Goal: Task Accomplishment & Management: Complete application form

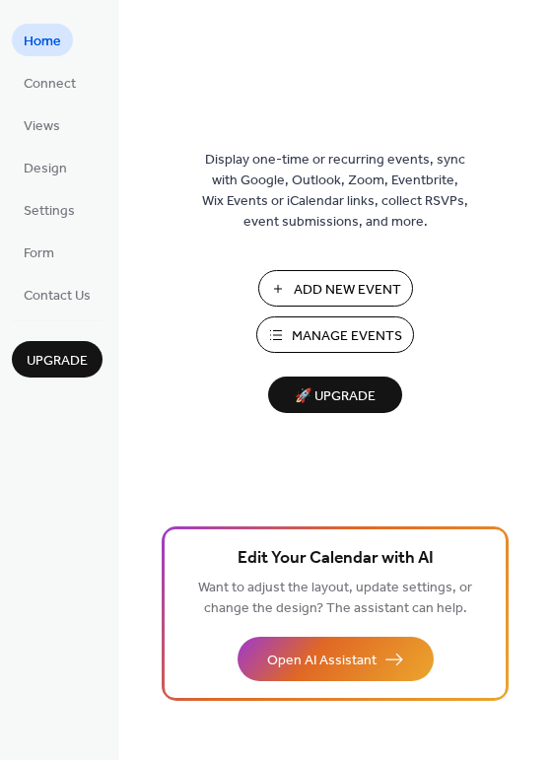
click at [340, 280] on span "Add New Event" at bounding box center [347, 290] width 107 height 21
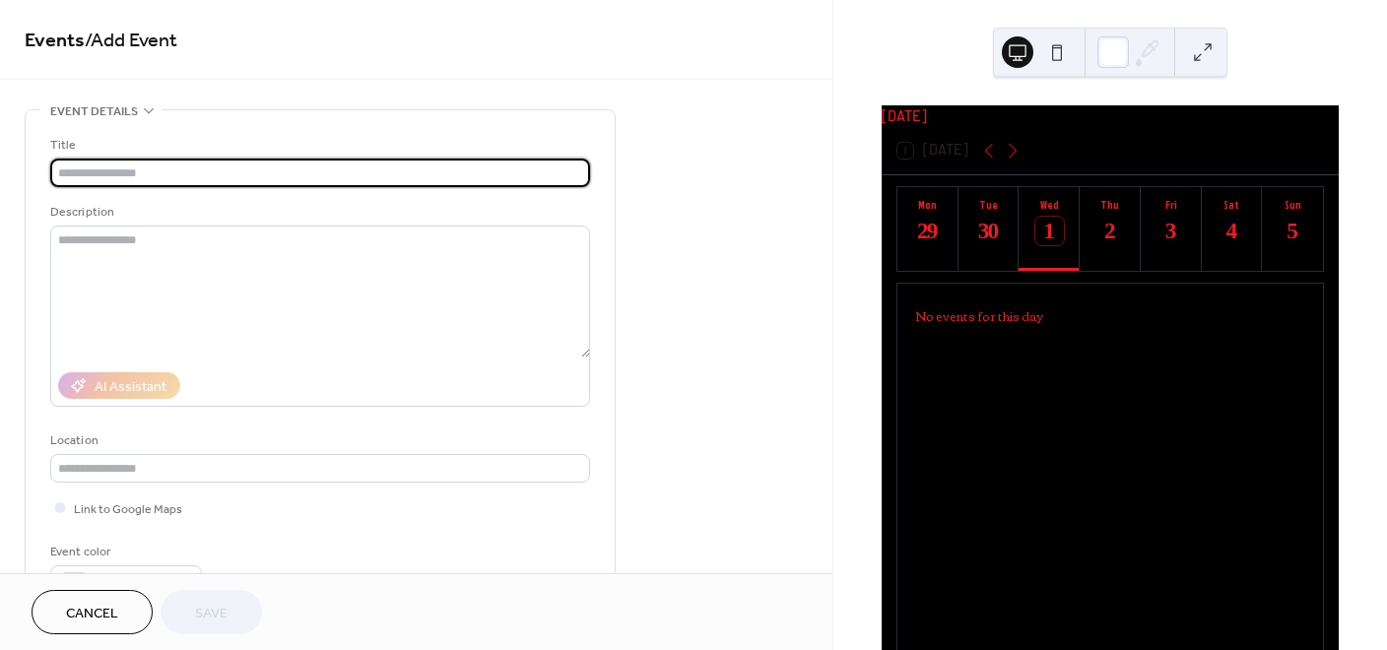
click at [234, 175] on input "text" at bounding box center [320, 173] width 540 height 29
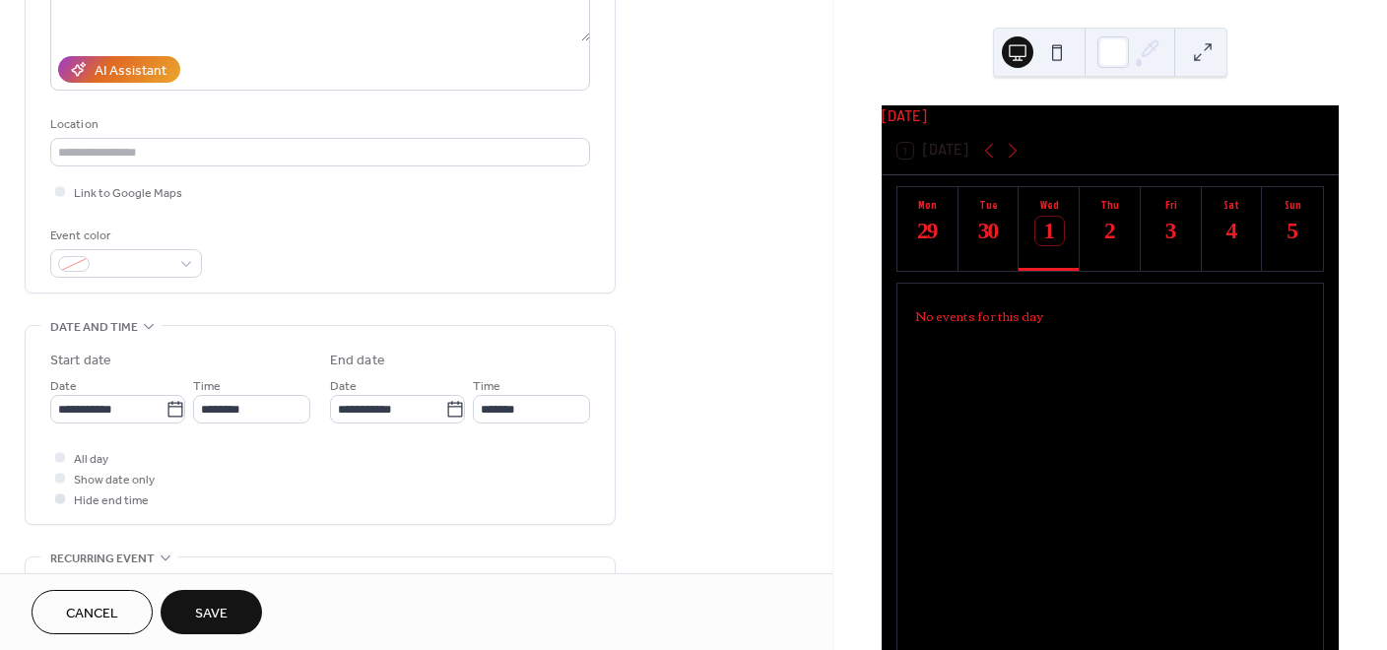
scroll to position [328, 0]
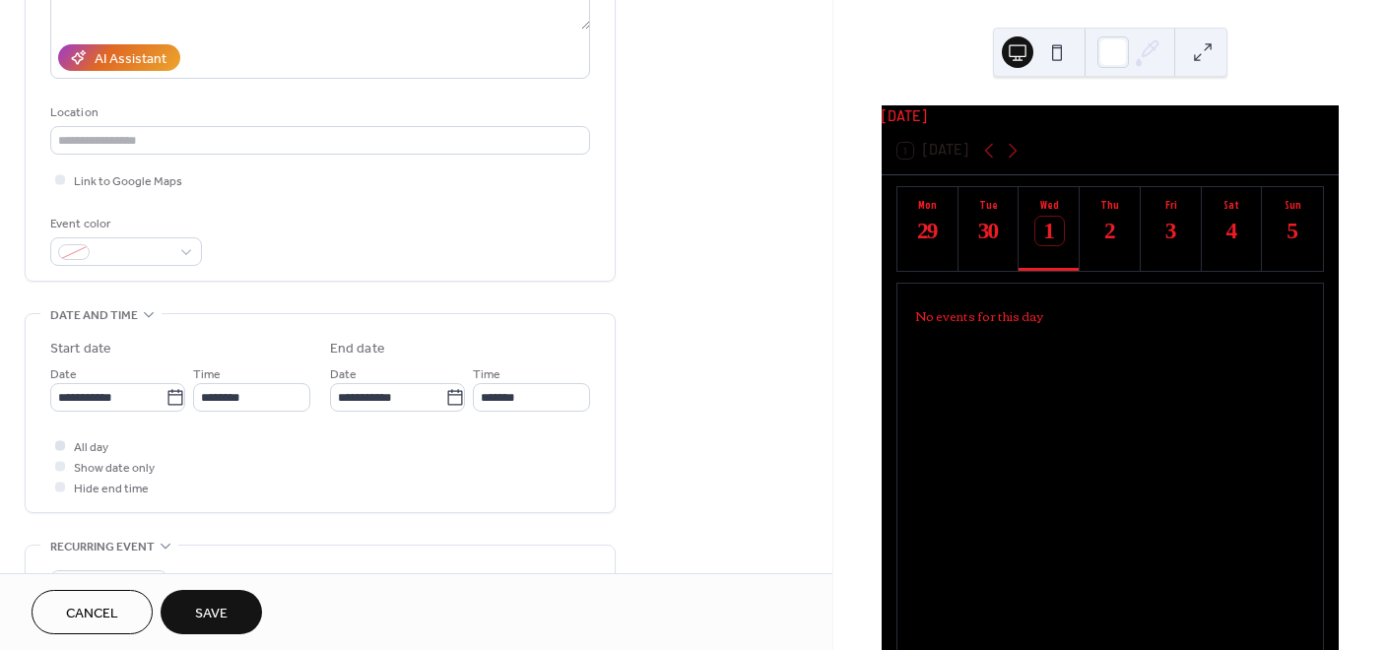
type input "**********"
click at [81, 448] on span "All day" at bounding box center [91, 447] width 34 height 21
click at [213, 625] on span "Save" at bounding box center [211, 614] width 33 height 21
